Goal: Transaction & Acquisition: Subscribe to service/newsletter

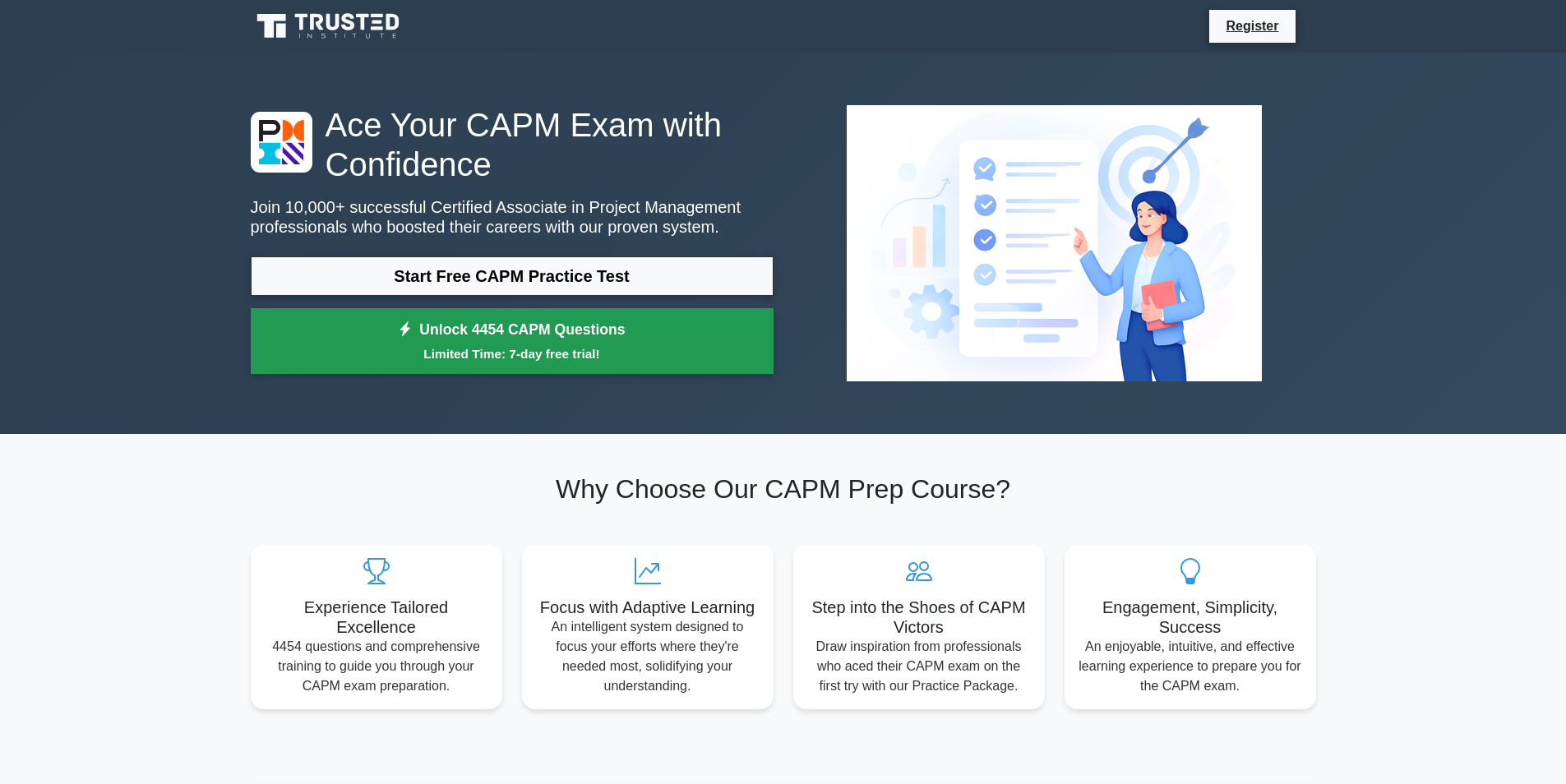
click at [257, 369] on link "Unlock 4454 CAPM Questions Limited Time: 7-day free trial!" at bounding box center [511, 341] width 523 height 66
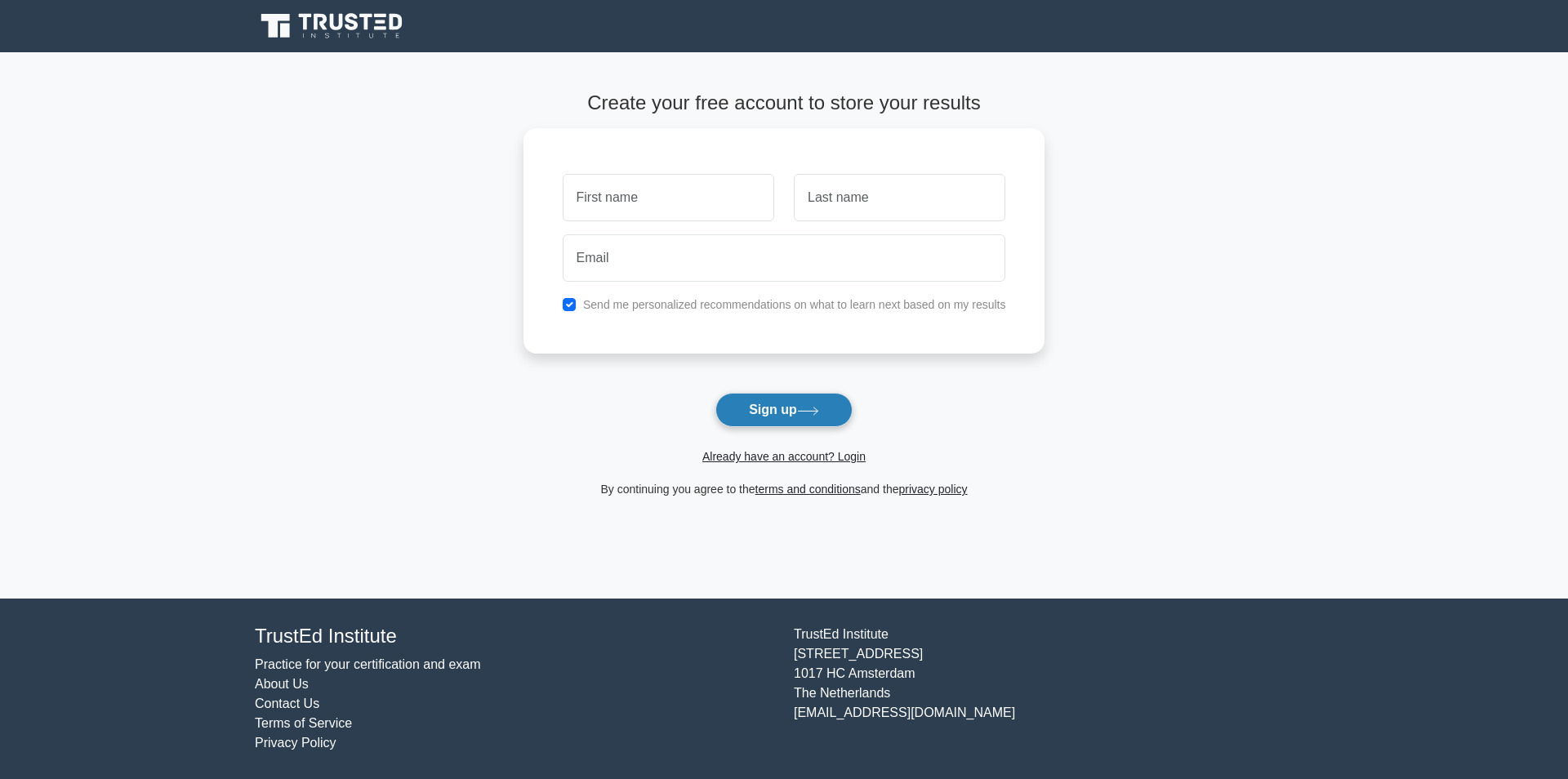
click at [851, 401] on button "Sign up" at bounding box center [784, 410] width 138 height 34
click at [817, 417] on button "Sign up" at bounding box center [784, 410] width 138 height 34
click at [831, 415] on button "Sign up" at bounding box center [784, 410] width 138 height 34
